Goal: Task Accomplishment & Management: Use online tool/utility

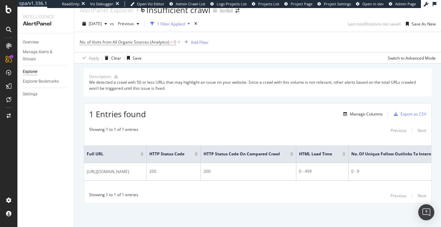
scroll to position [9, 0]
